Goal: Navigation & Orientation: Find specific page/section

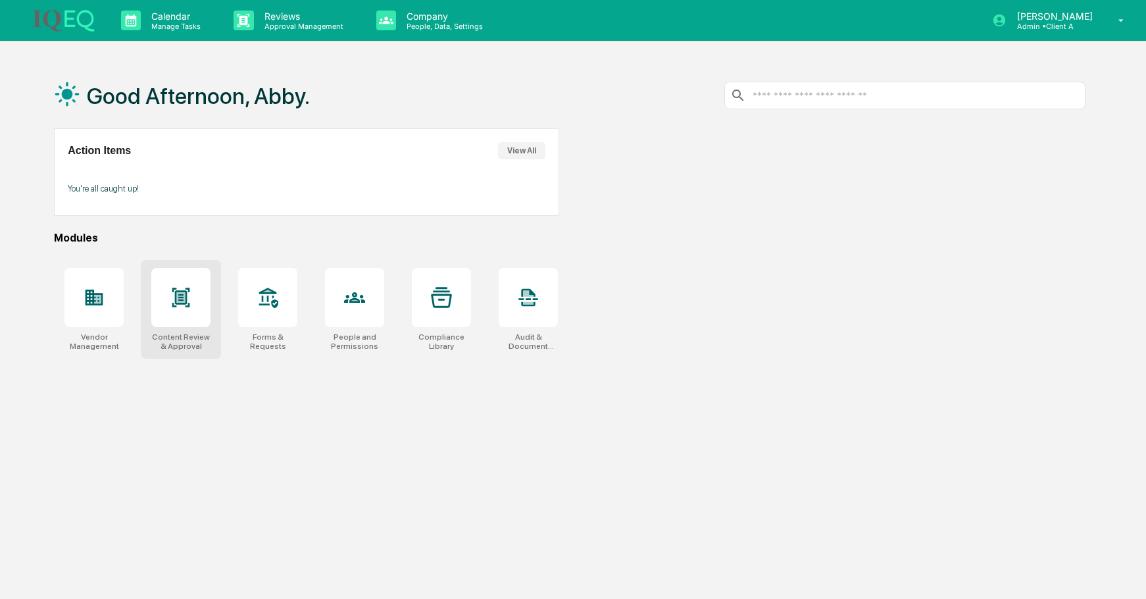
click at [172, 297] on icon at bounding box center [180, 297] width 21 height 21
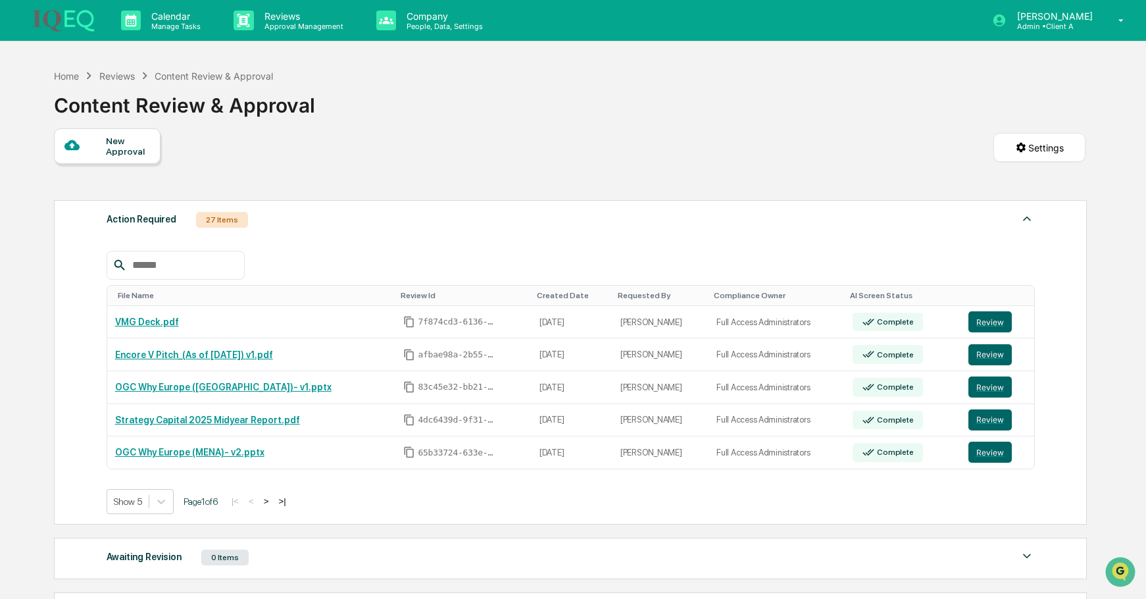
click at [273, 498] on button ">" at bounding box center [266, 501] width 13 height 11
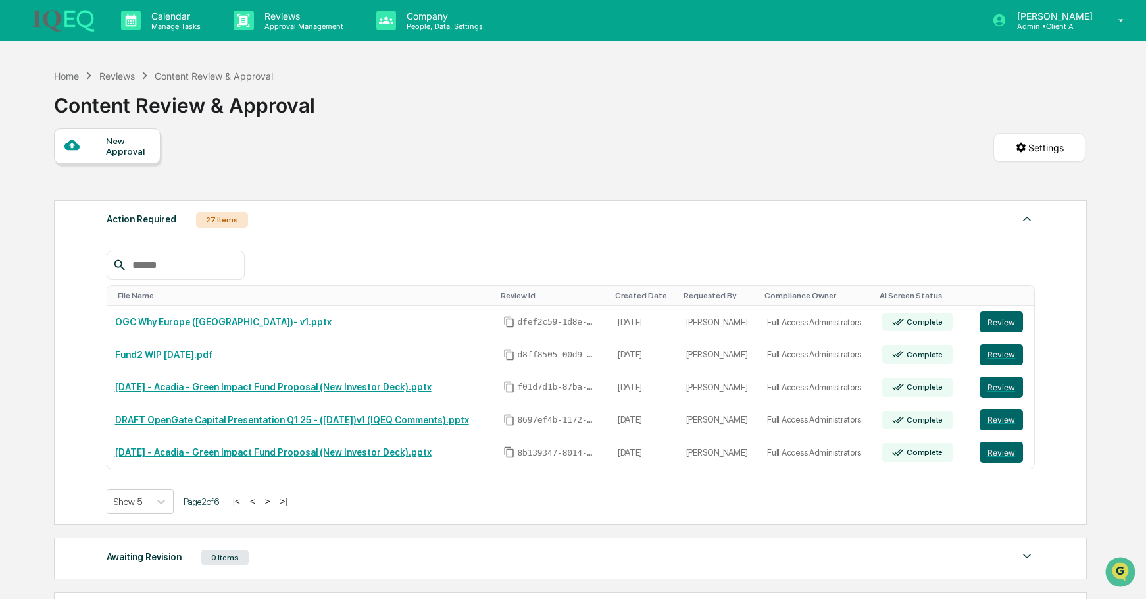
click at [274, 498] on button ">" at bounding box center [267, 501] width 13 height 11
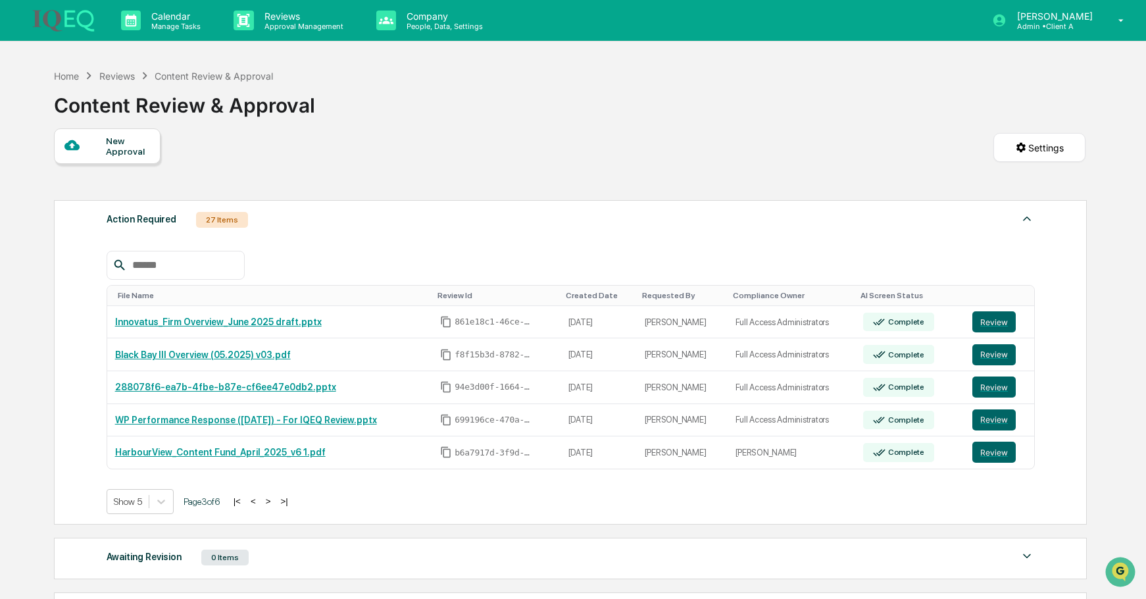
click at [275, 498] on button ">" at bounding box center [268, 501] width 13 height 11
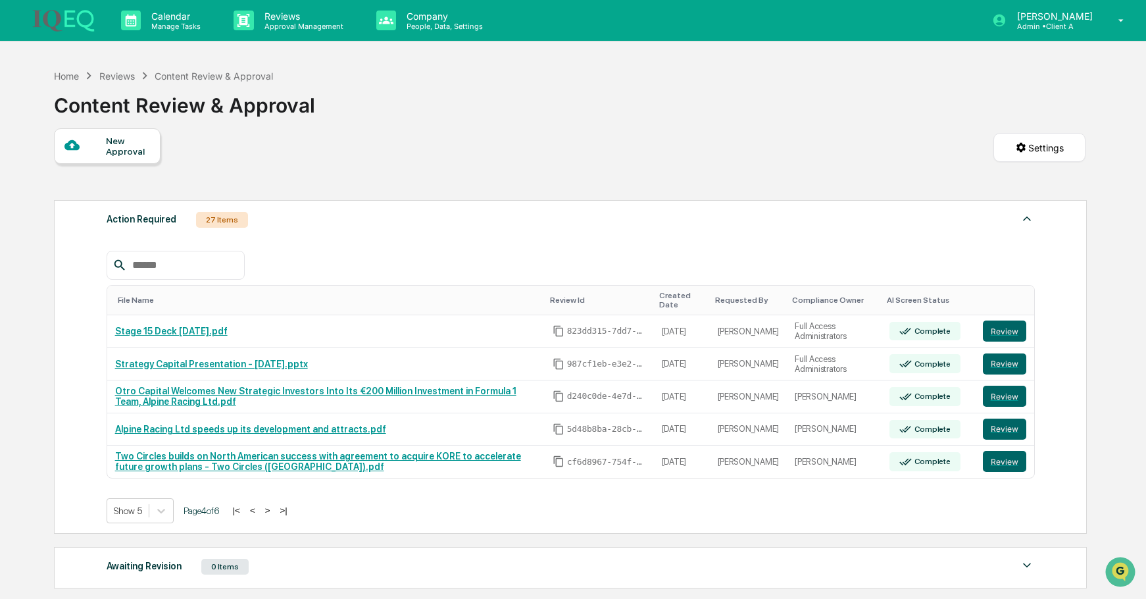
click at [291, 514] on button ">|" at bounding box center [283, 510] width 15 height 11
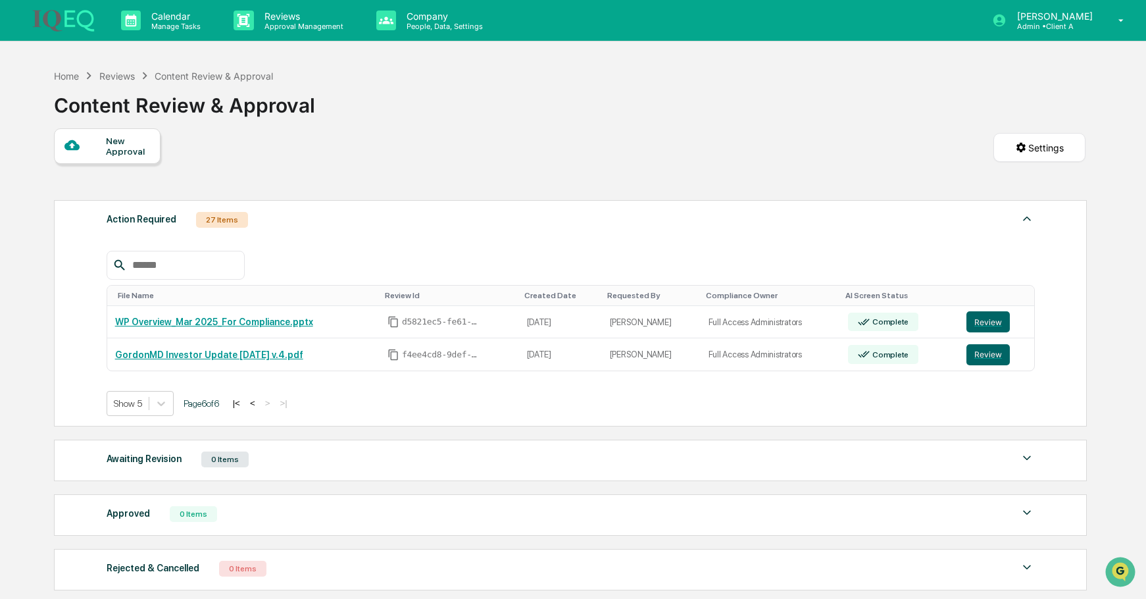
click at [244, 405] on button "|<" at bounding box center [236, 403] width 15 height 11
